Goal: Information Seeking & Learning: Learn about a topic

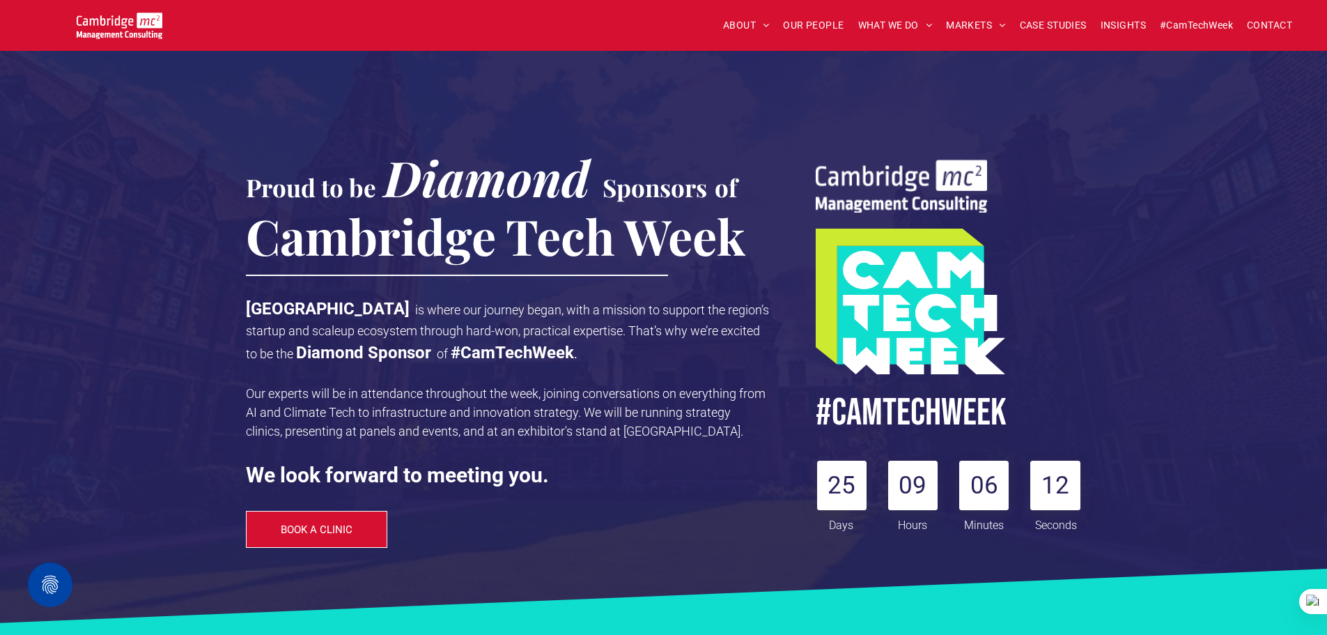
scroll to position [871, 0]
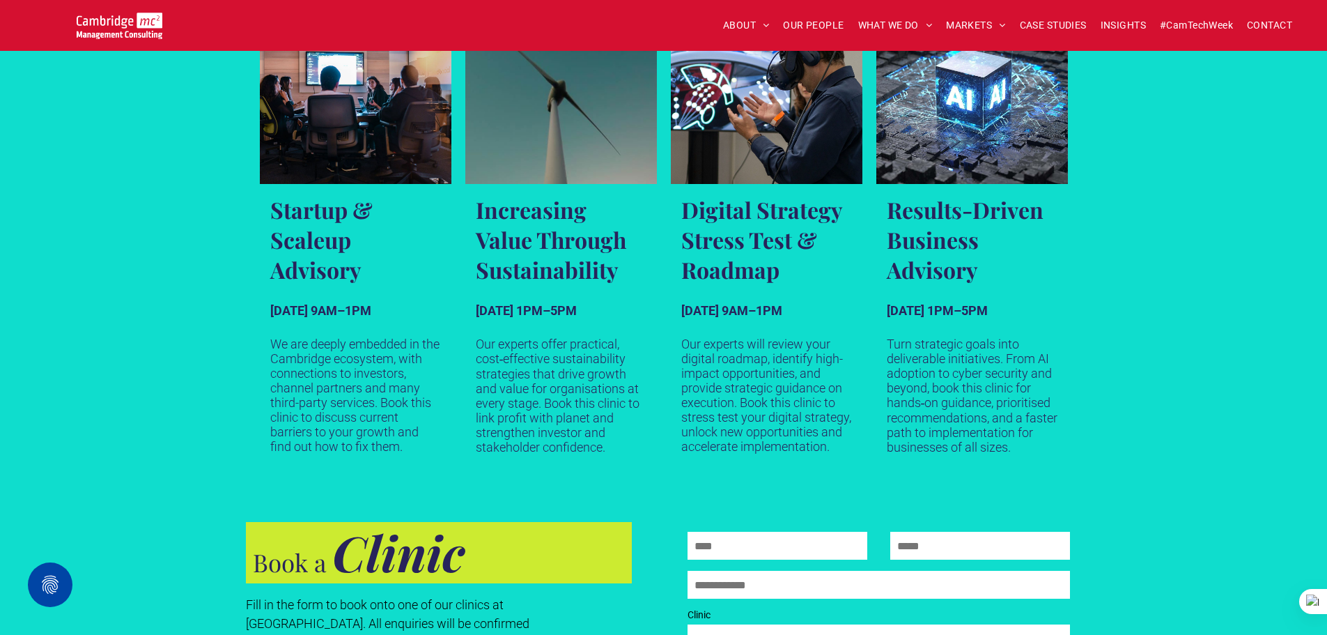
click at [1098, 22] on link "INSIGHTS" at bounding box center [1123, 26] width 59 height 22
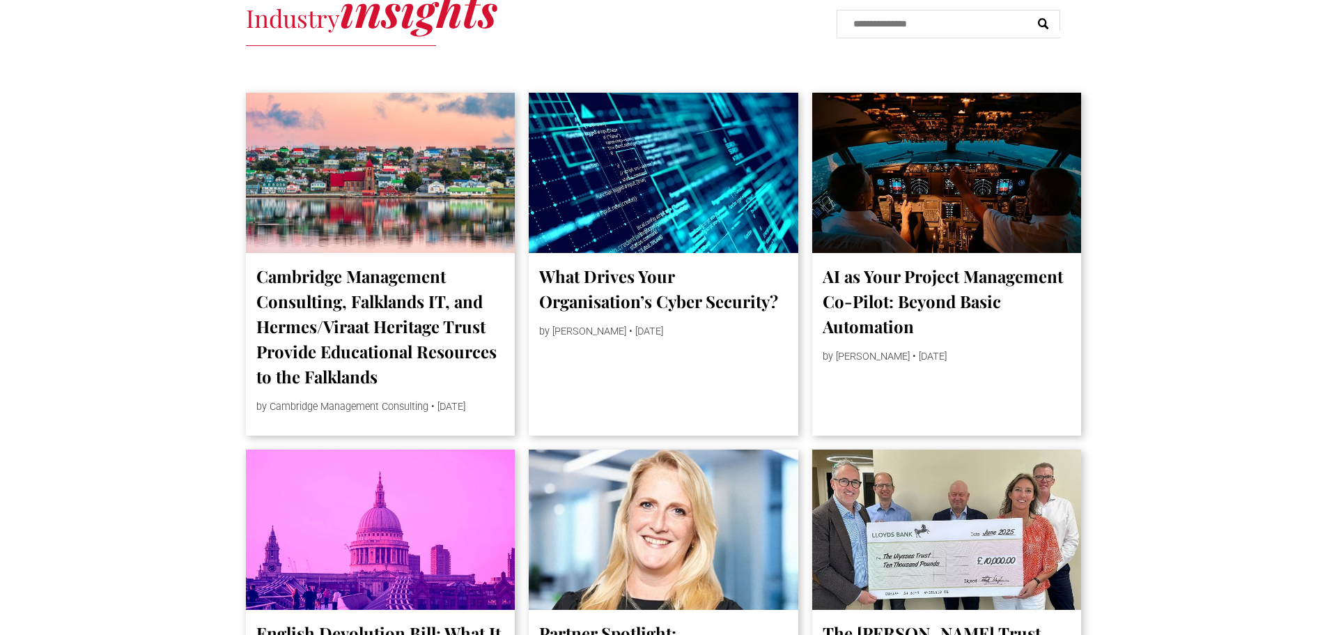
scroll to position [766, 0]
click at [447, 181] on div at bounding box center [381, 173] width 270 height 160
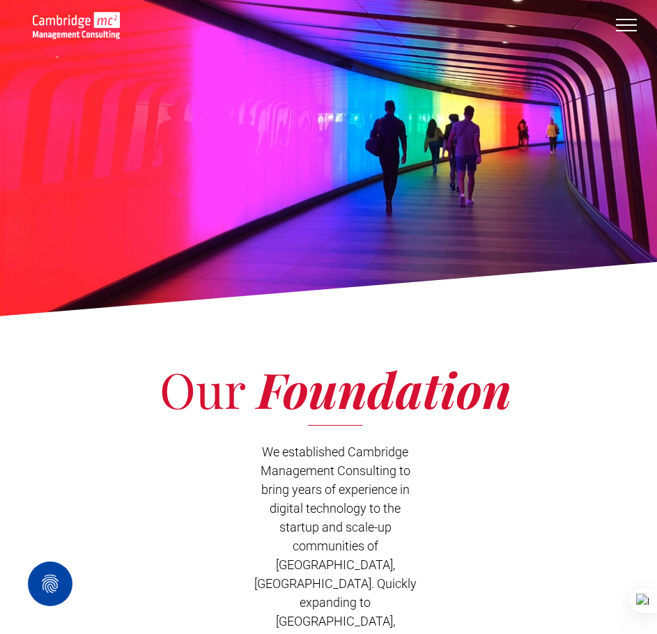
click at [625, 20] on button "menu" at bounding box center [626, 25] width 36 height 36
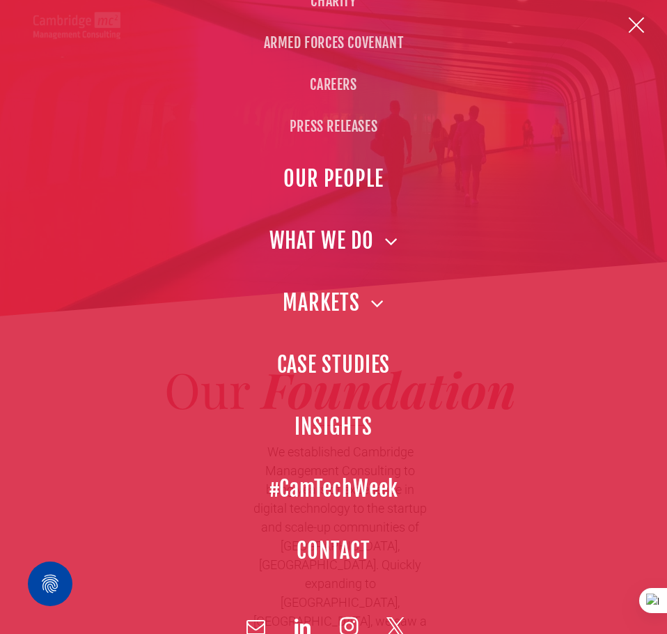
scroll to position [209, 0]
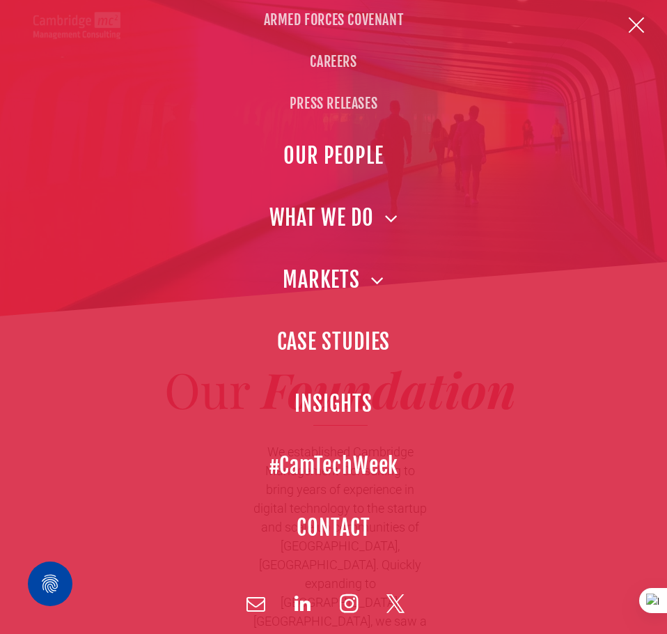
click at [333, 464] on span "#CamTechWeek" at bounding box center [334, 465] width 130 height 31
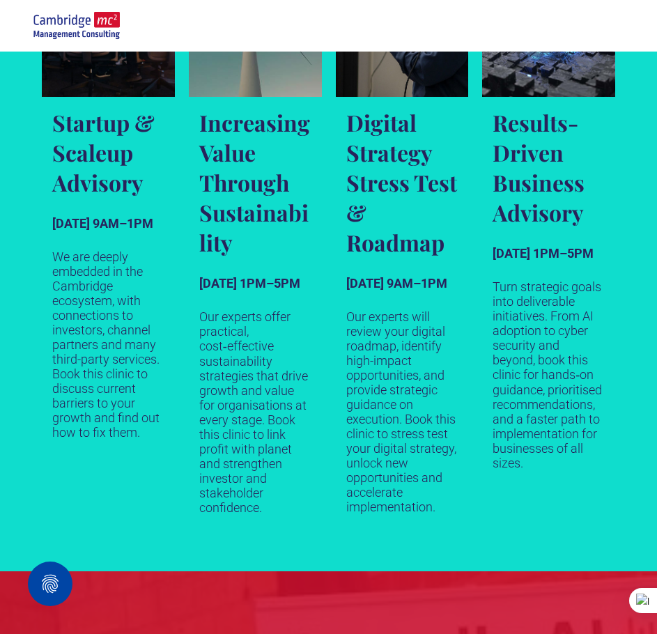
scroll to position [1115, 0]
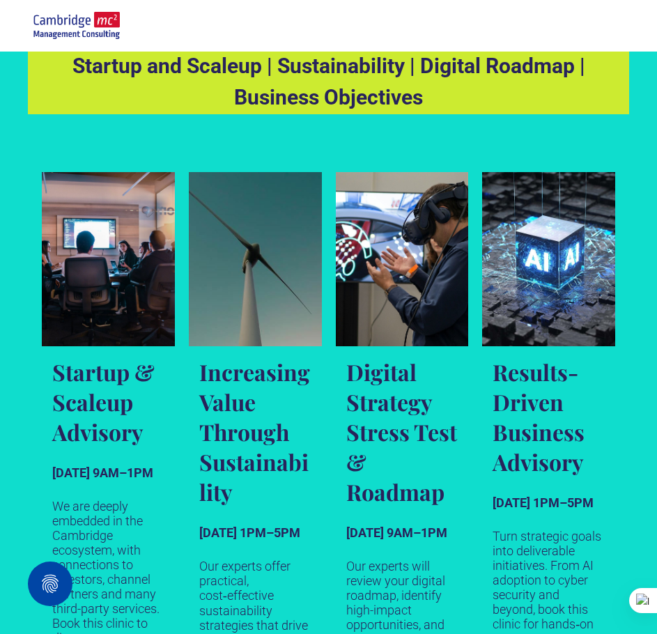
scroll to position [627, 0]
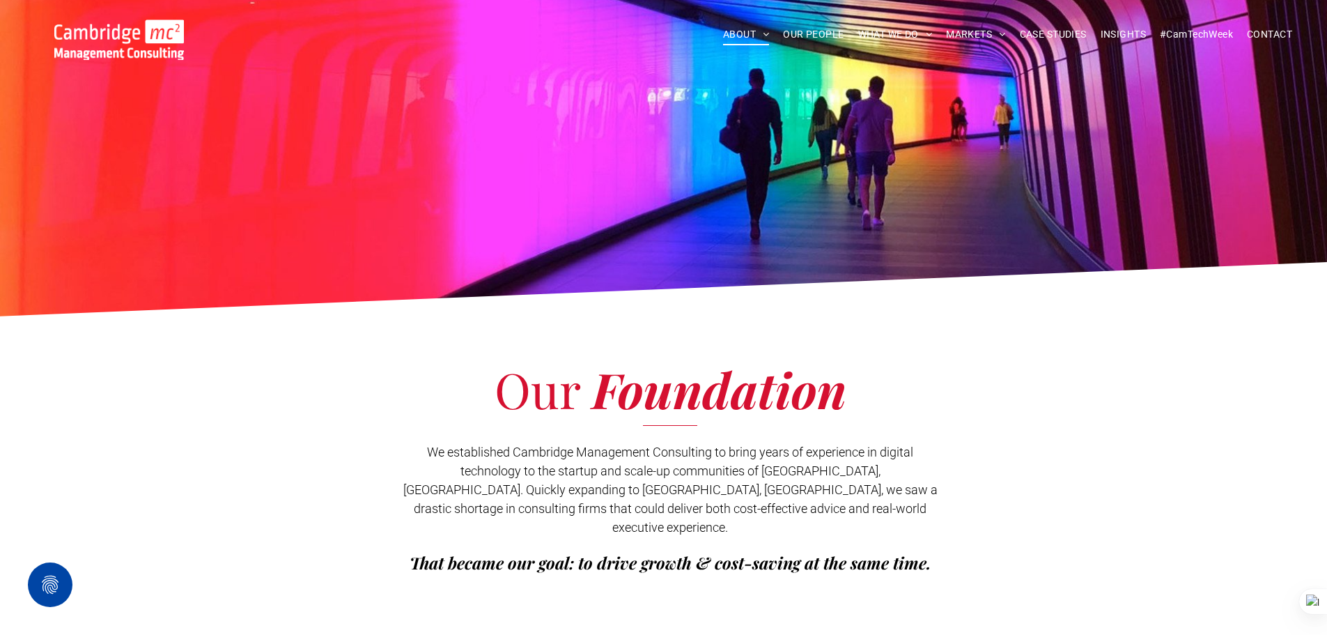
click at [1115, 40] on span "INSIGHTS" at bounding box center [1123, 35] width 45 height 22
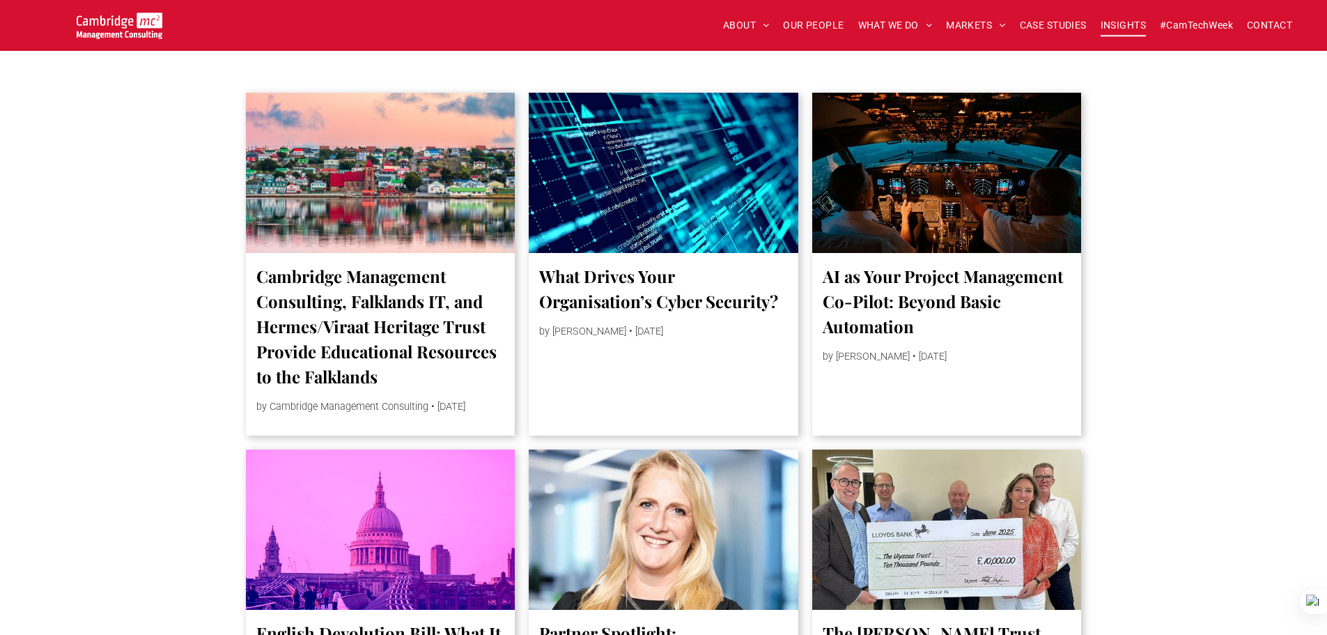
scroll to position [757, 0]
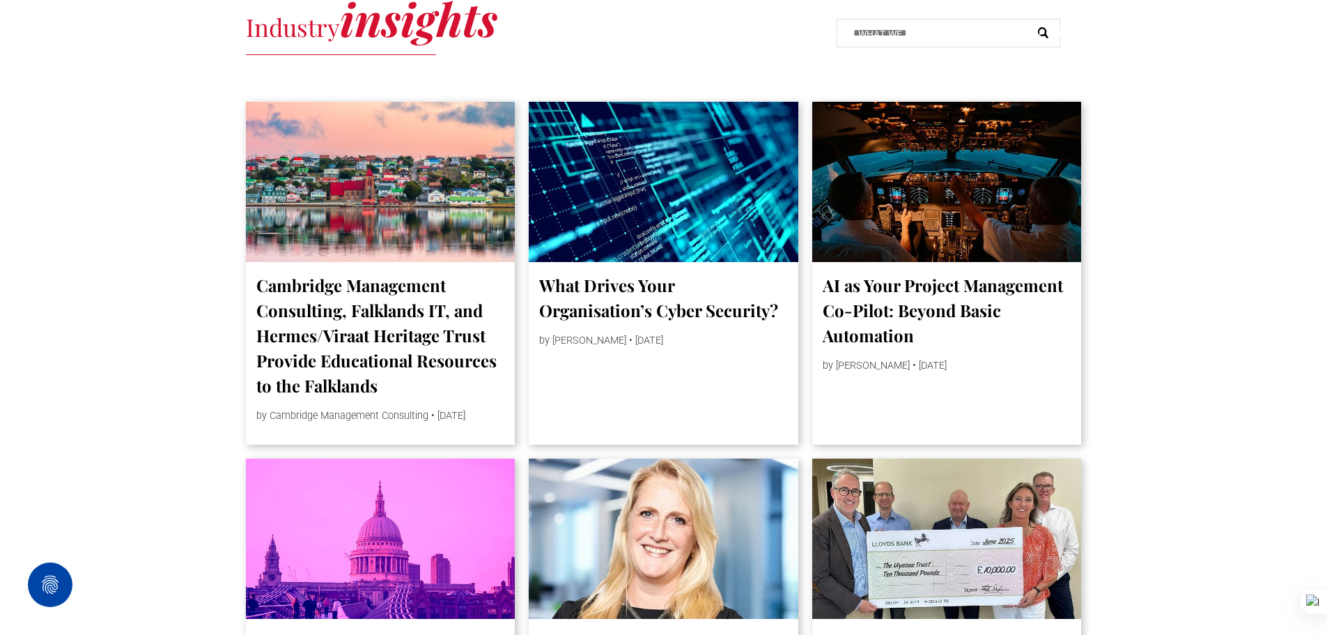
click at [359, 233] on div at bounding box center [381, 182] width 270 height 160
